Goal: Ask a question

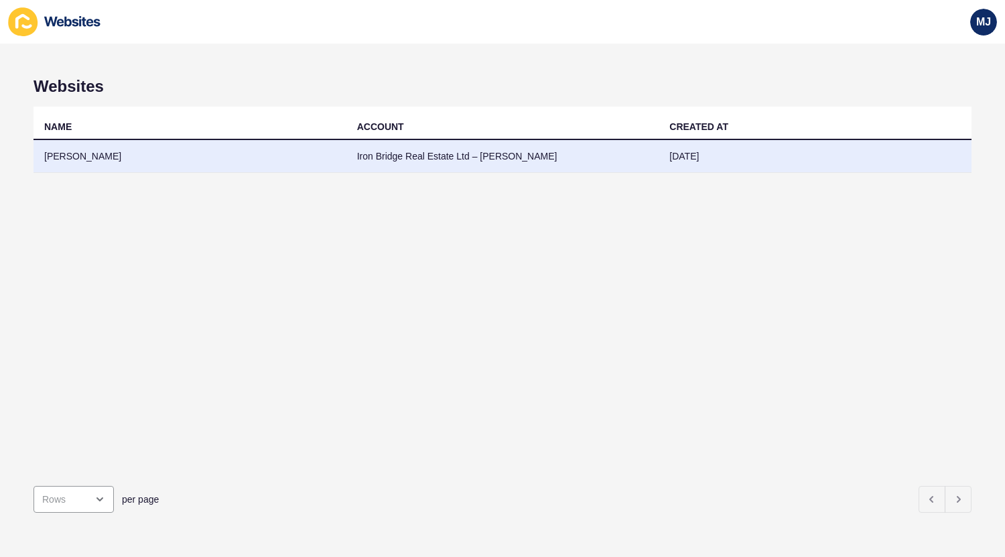
click at [463, 154] on td "Iron Bridge Real Estate Ltd – [PERSON_NAME]" at bounding box center [503, 156] width 313 height 33
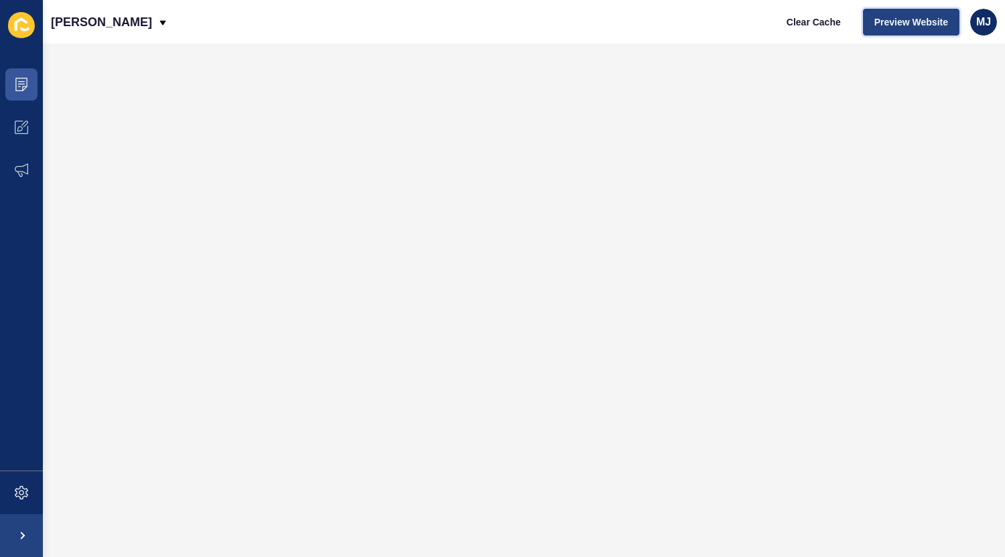
click at [924, 21] on span "Preview Website" at bounding box center [912, 21] width 74 height 13
click at [804, 25] on span "Clear Cache" at bounding box center [814, 21] width 54 height 13
click at [895, 13] on button "Preview Website" at bounding box center [911, 22] width 97 height 27
click at [19, 80] on icon at bounding box center [21, 84] width 13 height 13
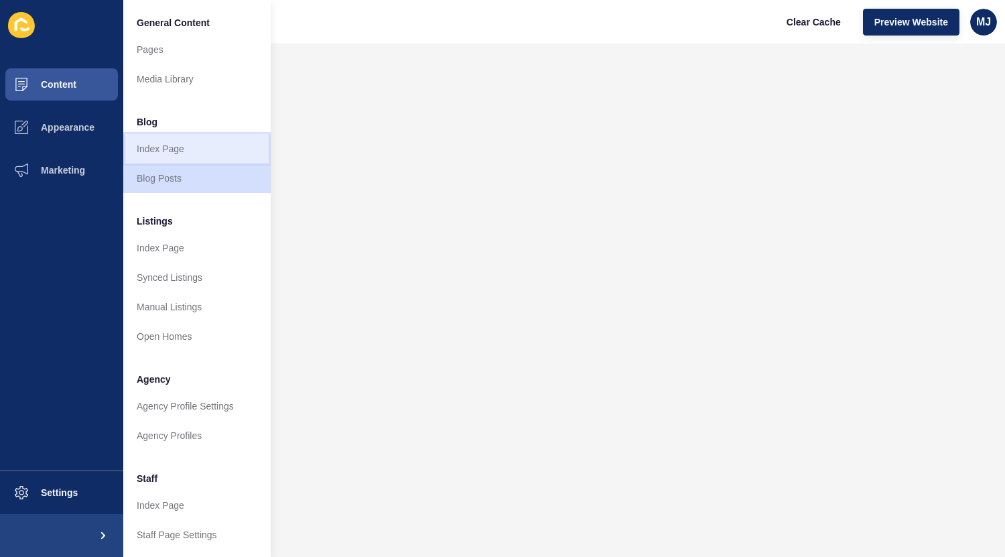
click at [151, 148] on link "Index Page" at bounding box center [196, 148] width 147 height 29
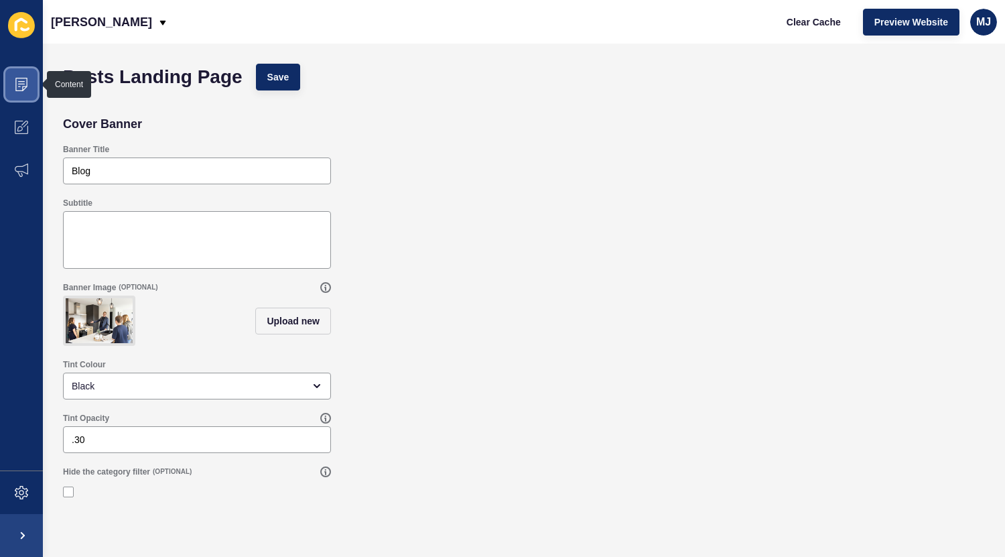
click at [24, 87] on icon at bounding box center [21, 84] width 13 height 13
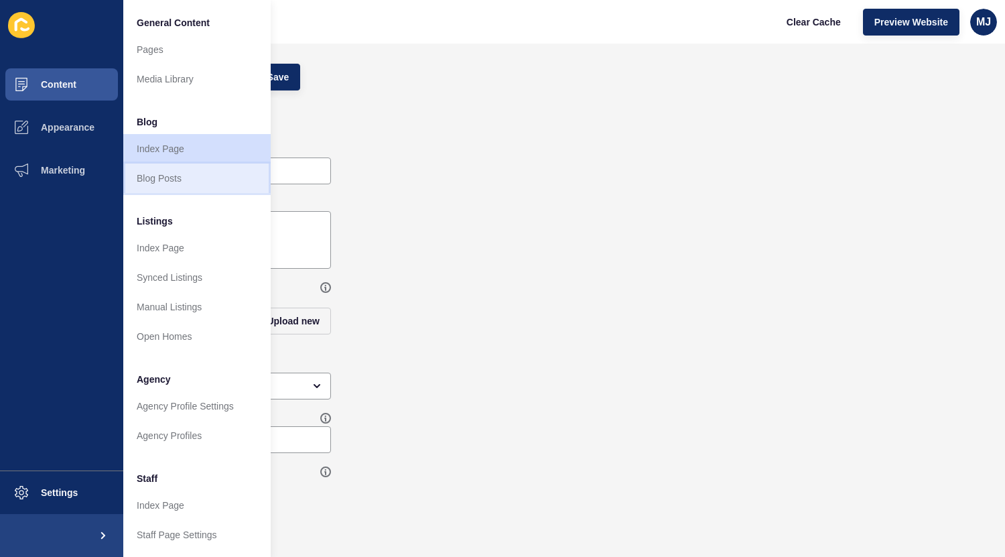
click at [174, 177] on link "Blog Posts" at bounding box center [196, 178] width 147 height 29
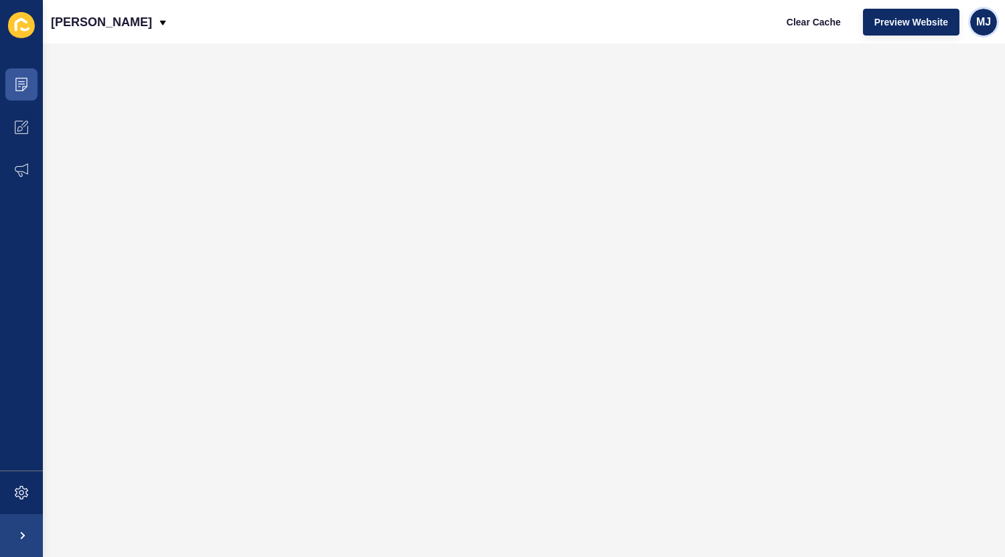
click at [983, 25] on span "MJ" at bounding box center [984, 21] width 15 height 13
click at [955, 78] on link "Contact Support" at bounding box center [951, 82] width 99 height 29
